Goal: Transaction & Acquisition: Purchase product/service

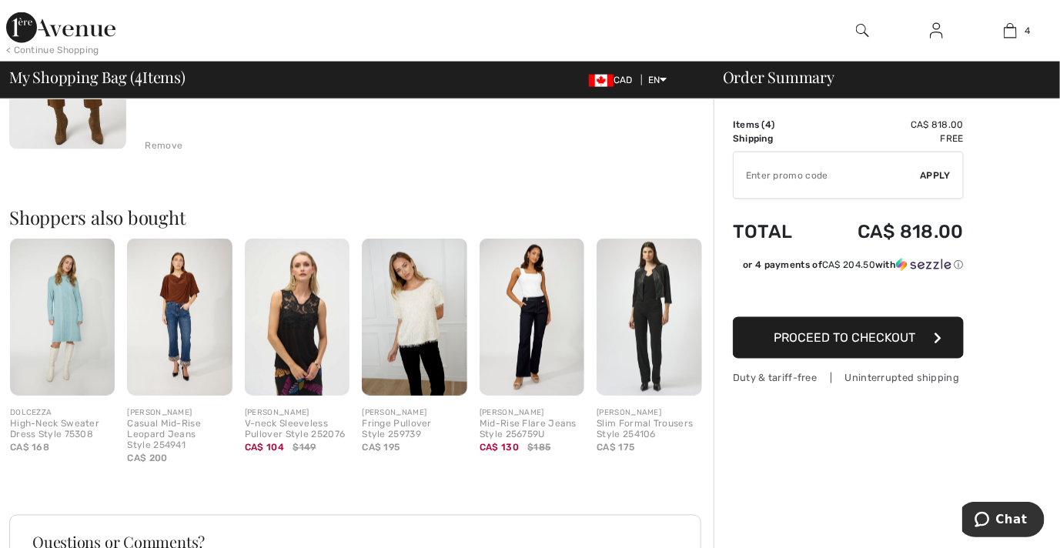
scroll to position [851, 0]
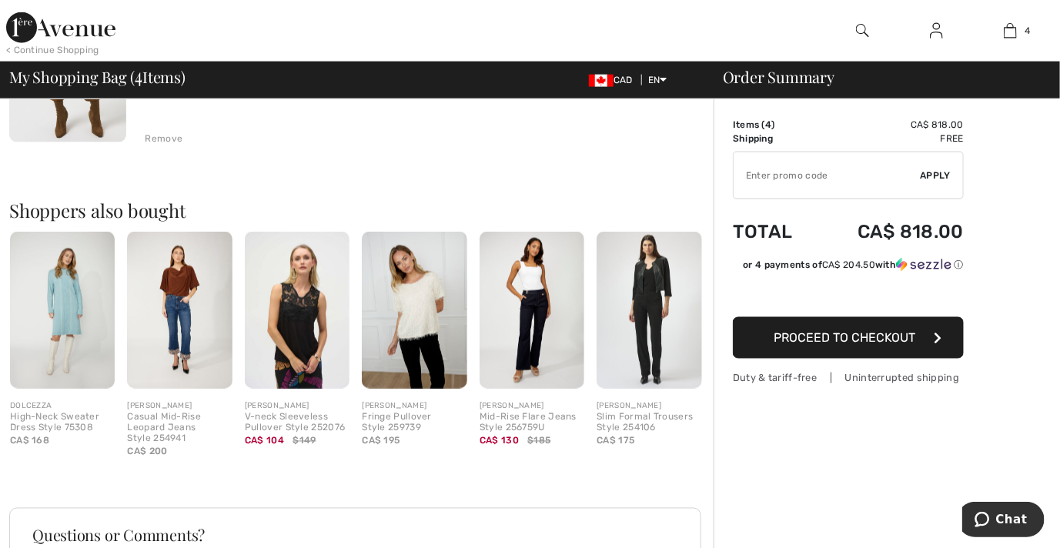
click at [641, 307] on img at bounding box center [649, 311] width 105 height 158
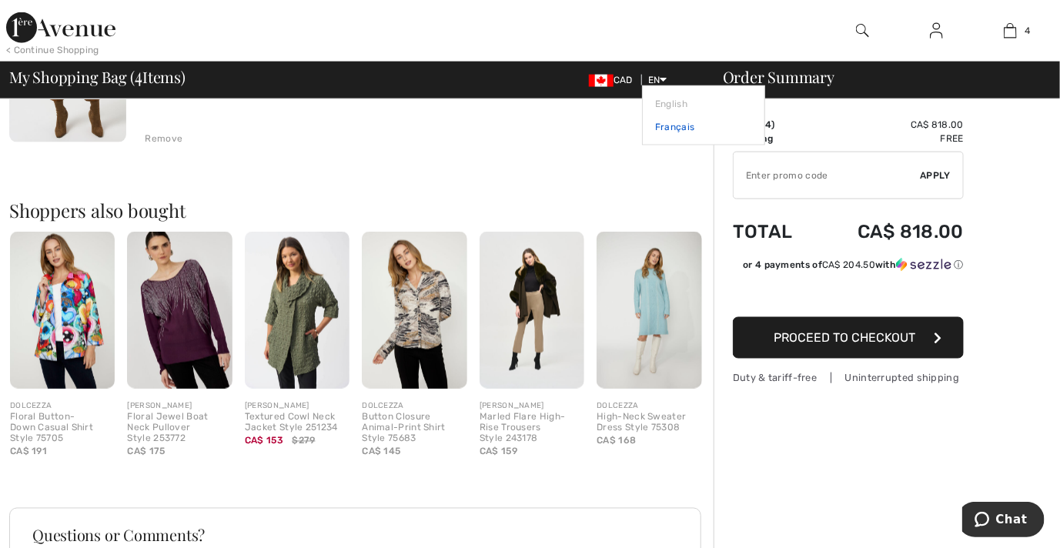
click at [669, 124] on link "Français" at bounding box center [703, 126] width 97 height 23
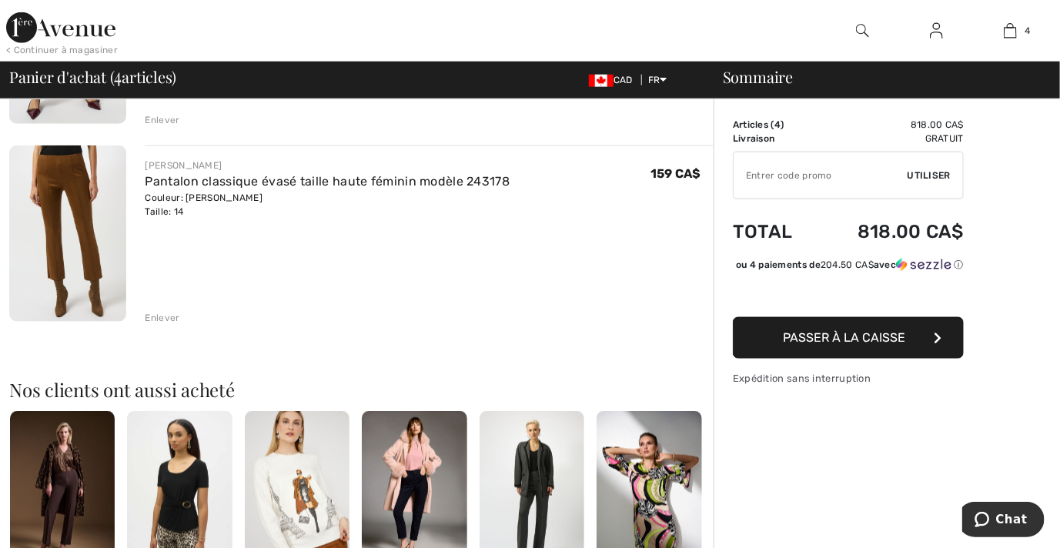
scroll to position [681, 0]
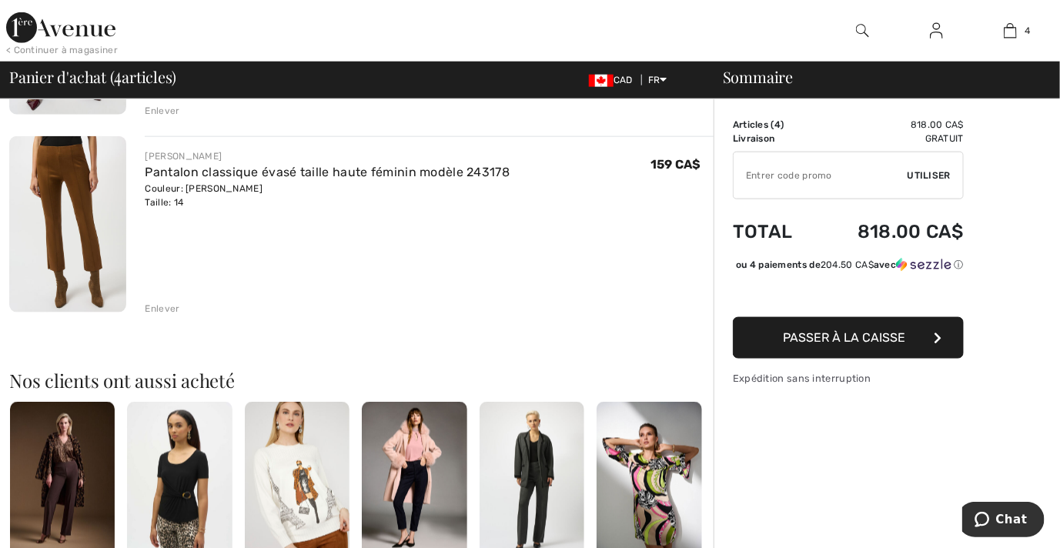
click at [162, 305] on div "Enlever" at bounding box center [162, 309] width 35 height 14
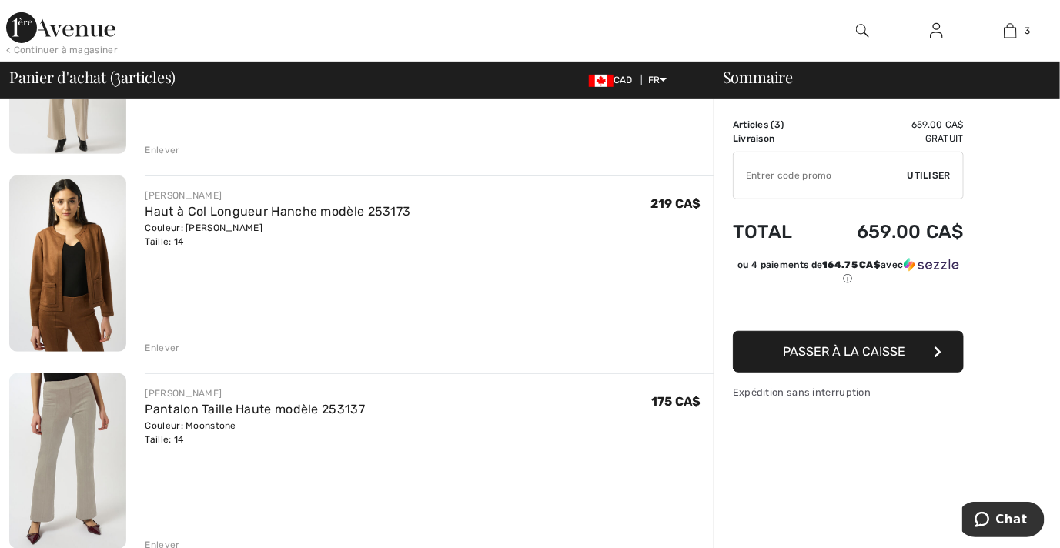
scroll to position [245, 0]
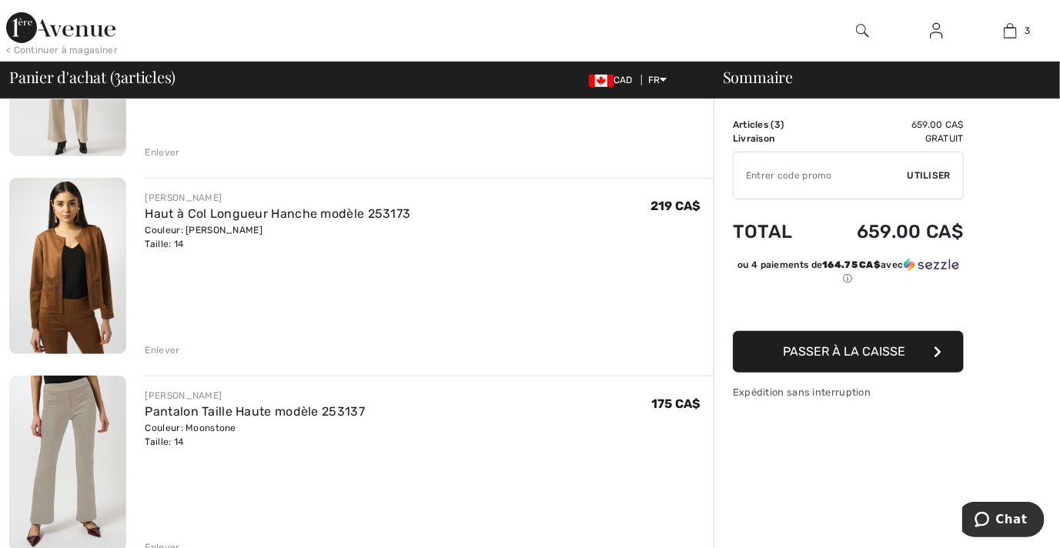
click at [154, 348] on div "Enlever" at bounding box center [162, 350] width 35 height 14
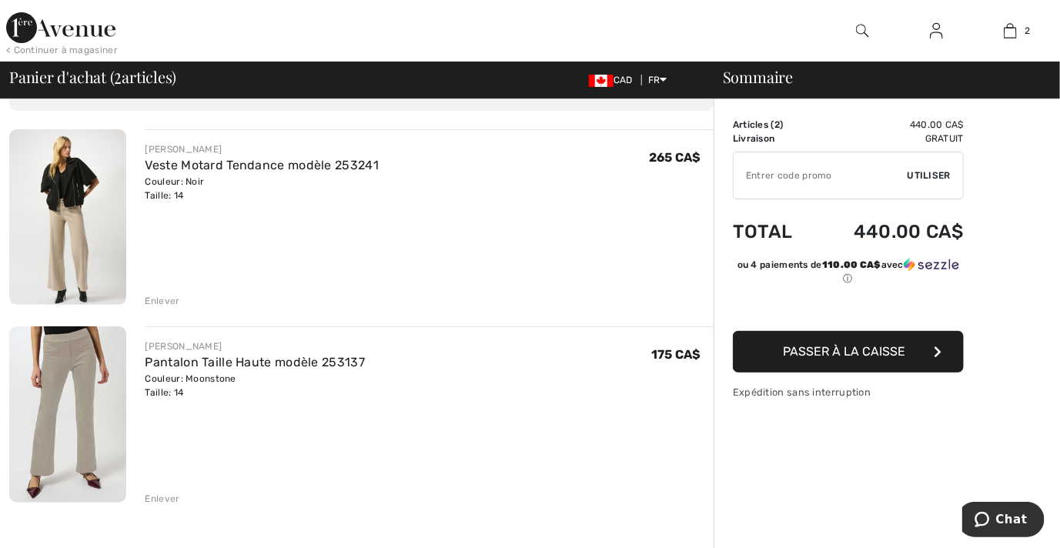
scroll to position [89, 0]
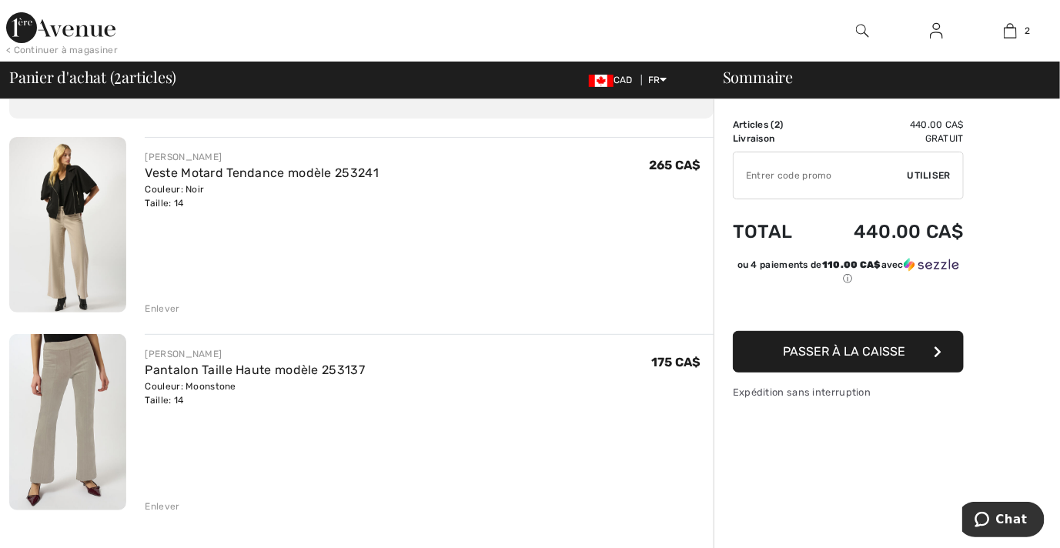
click at [73, 192] on img at bounding box center [67, 224] width 117 height 175
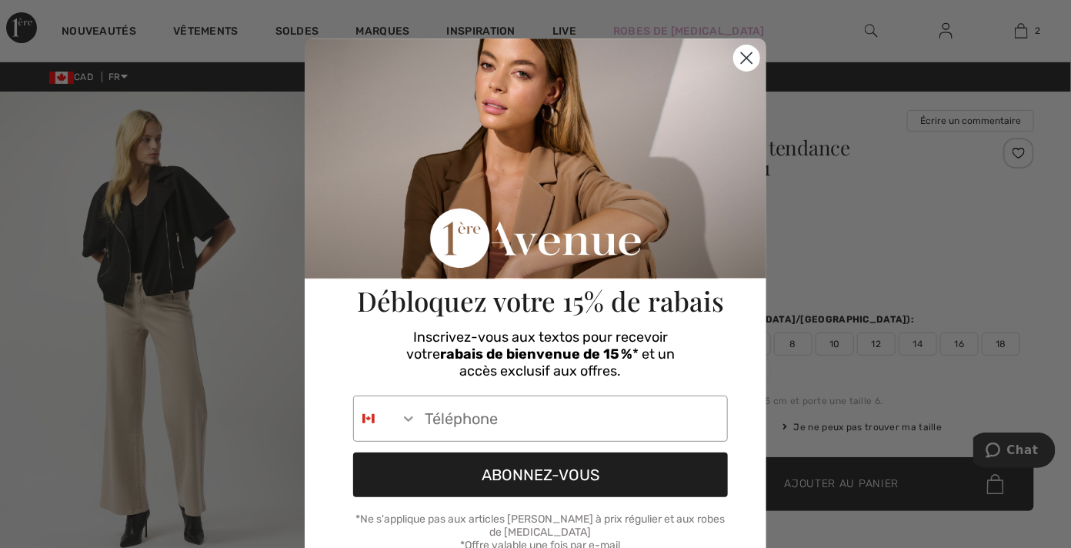
click at [743, 65] on circle "Close dialog" at bounding box center [746, 57] width 25 height 25
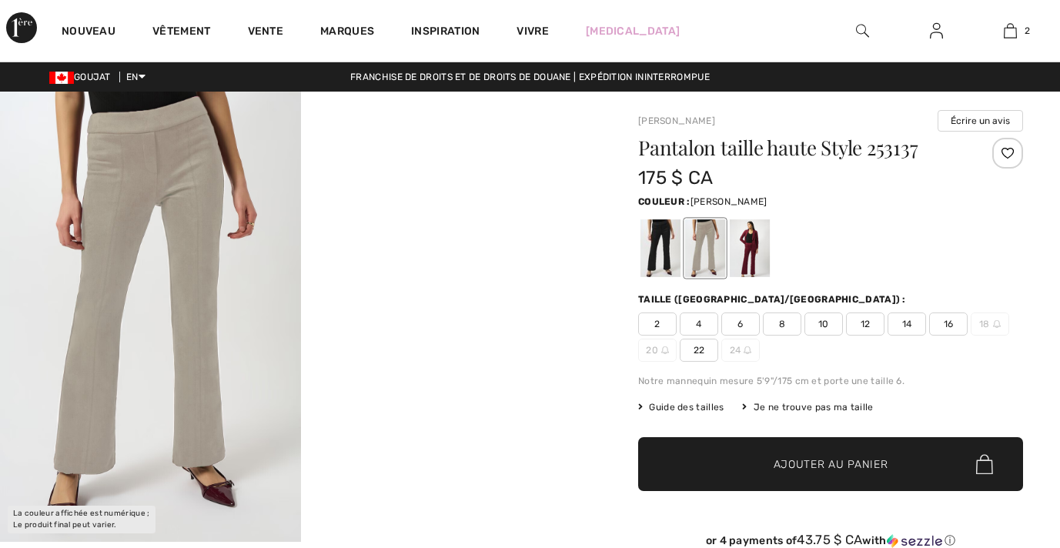
checkbox input "true"
